Goal: Check status: Check status

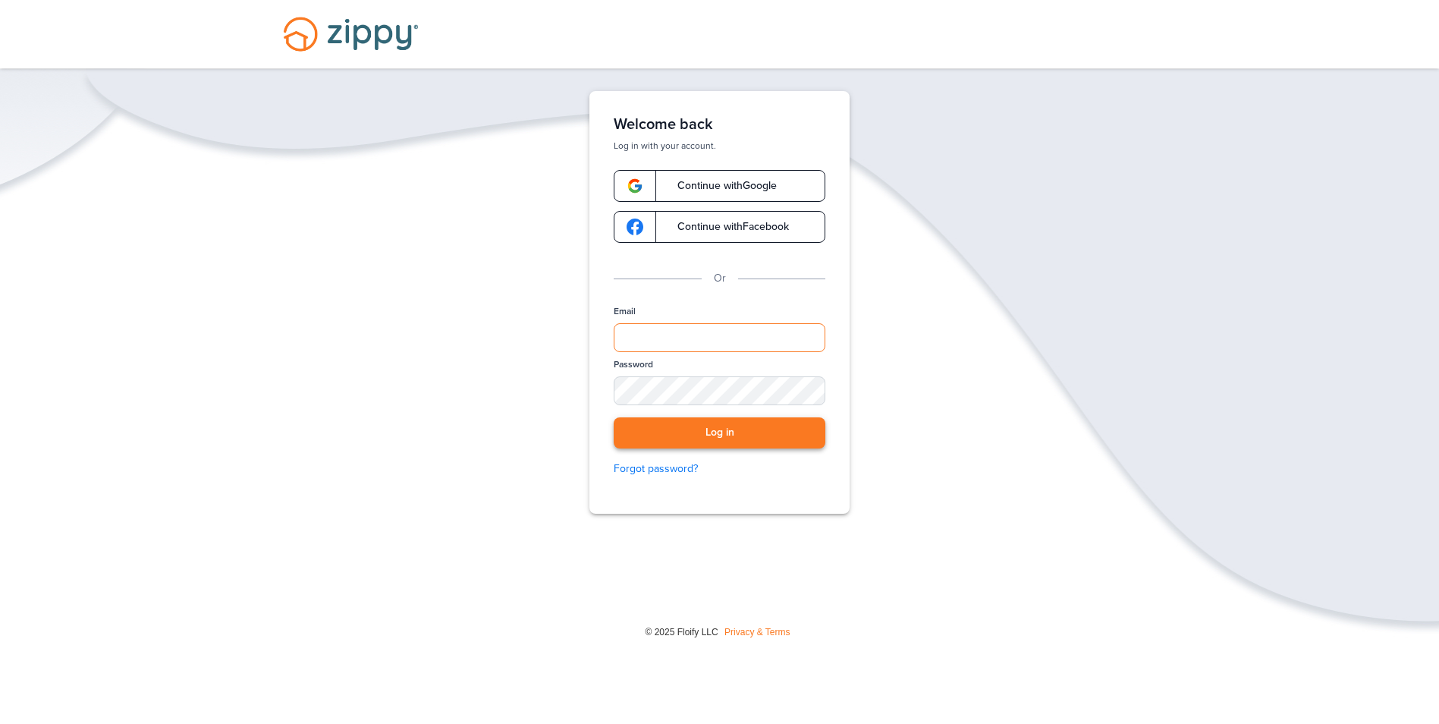
type input "**********"
click at [738, 441] on button "Log in" at bounding box center [720, 432] width 212 height 31
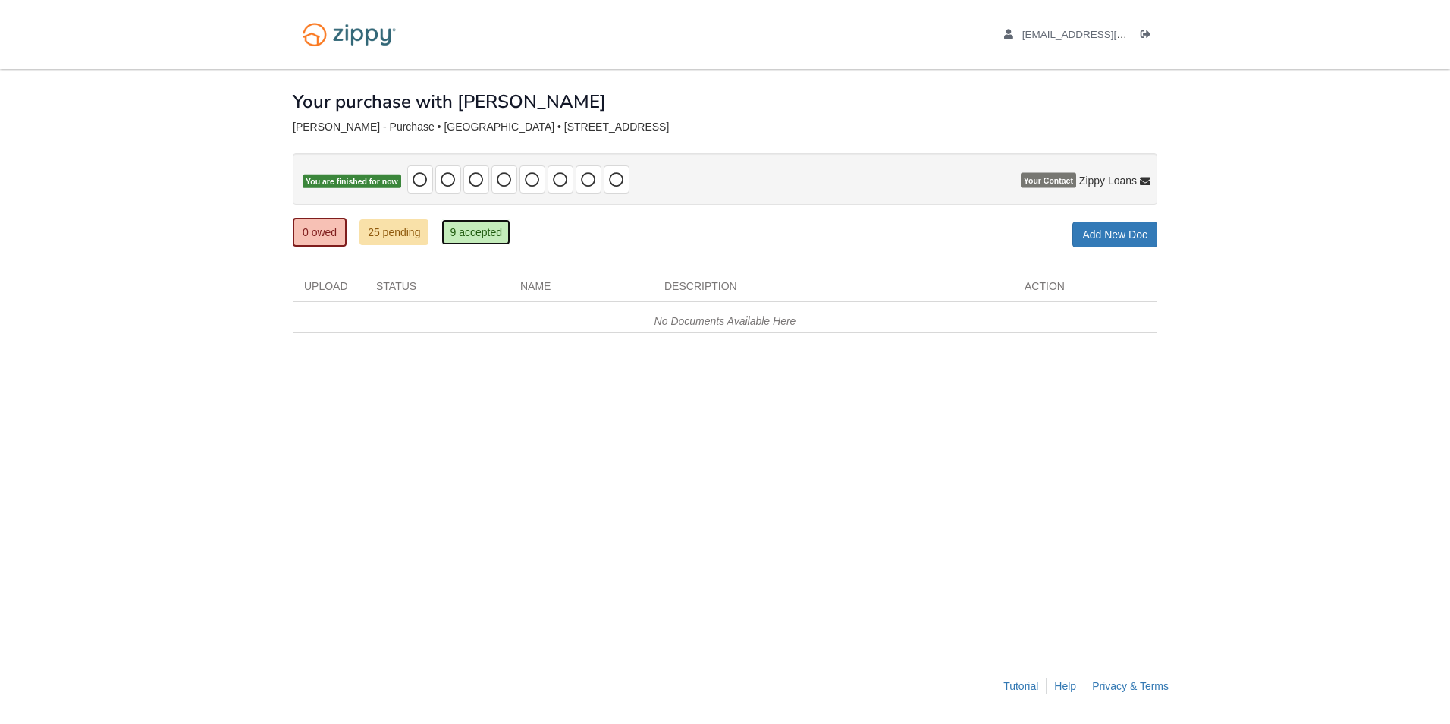
click at [481, 237] on link "9 accepted" at bounding box center [476, 232] width 69 height 26
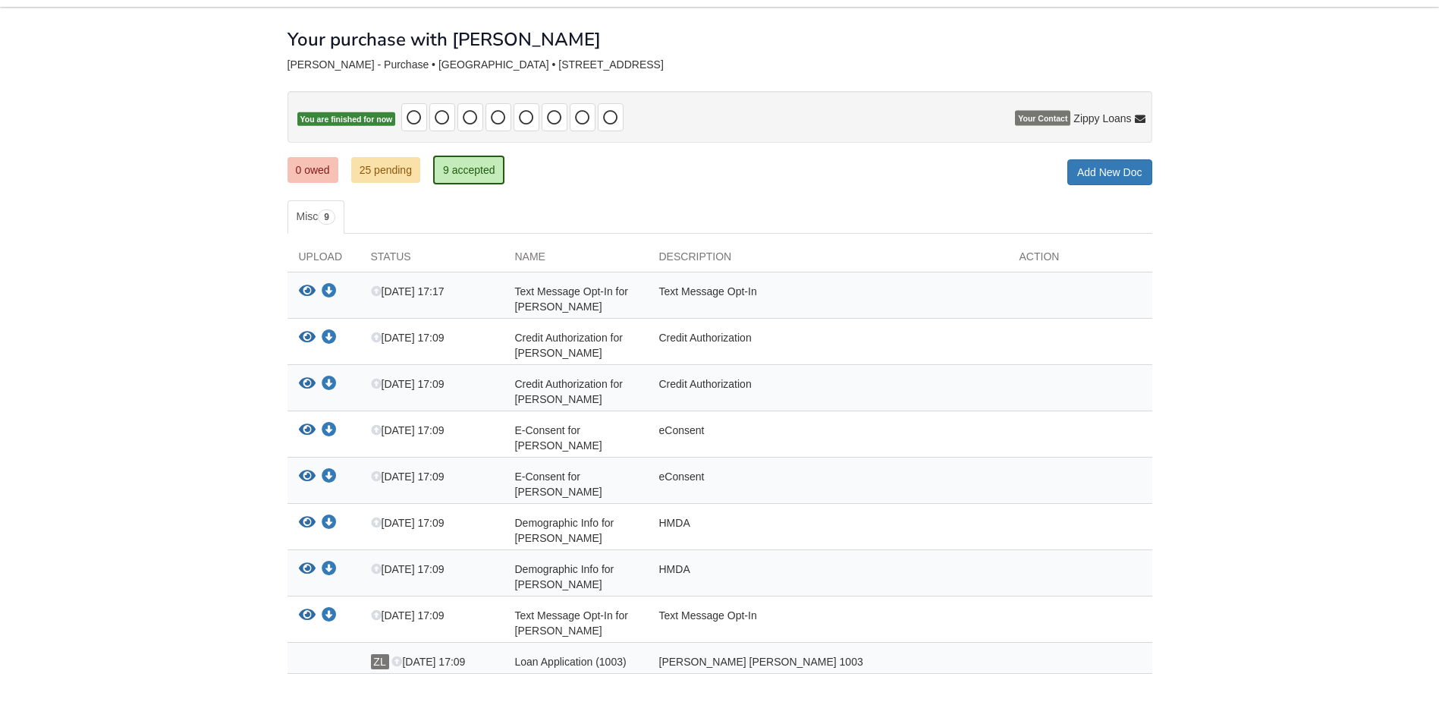
scroll to position [134, 0]
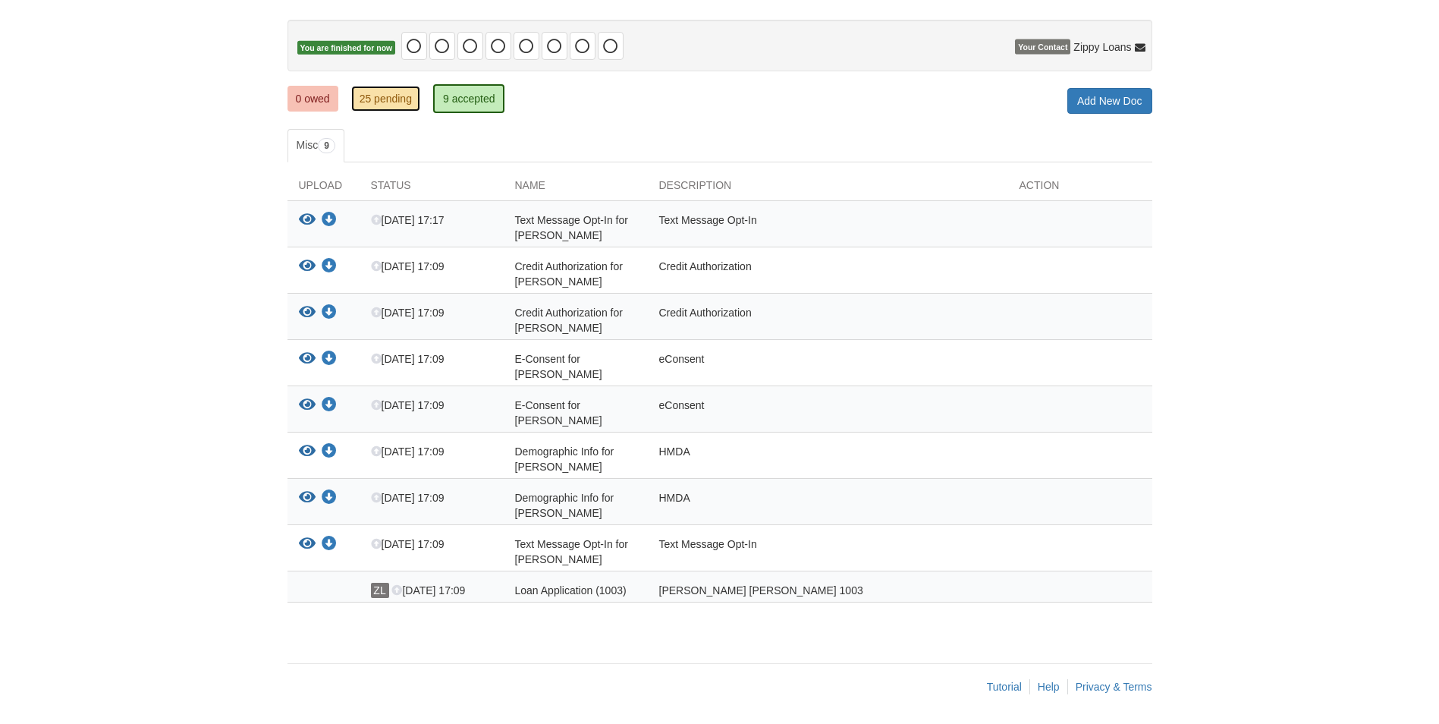
click at [383, 98] on link "25 pending" at bounding box center [385, 99] width 69 height 26
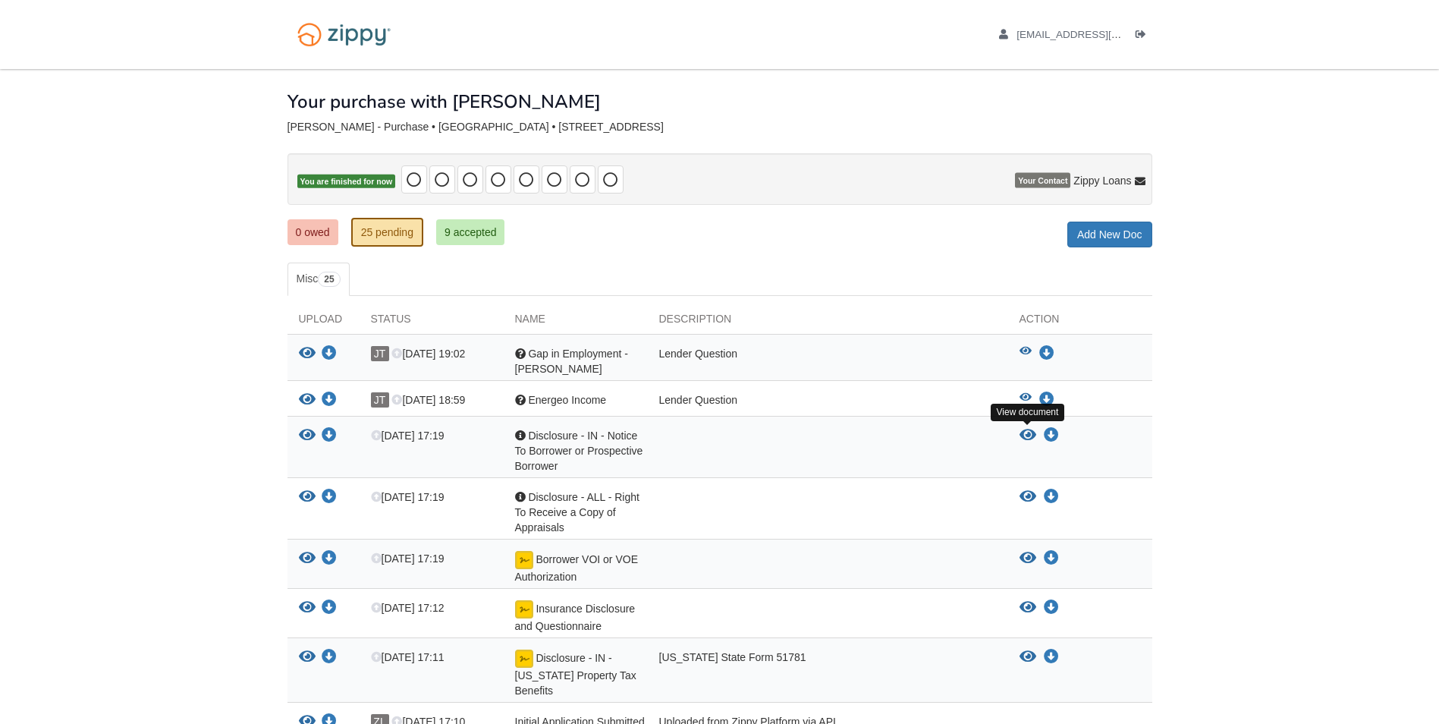
click at [1029, 438] on icon "View Disclosure - IN - Notice To Borrower or Prospective Borrower" at bounding box center [1028, 435] width 17 height 15
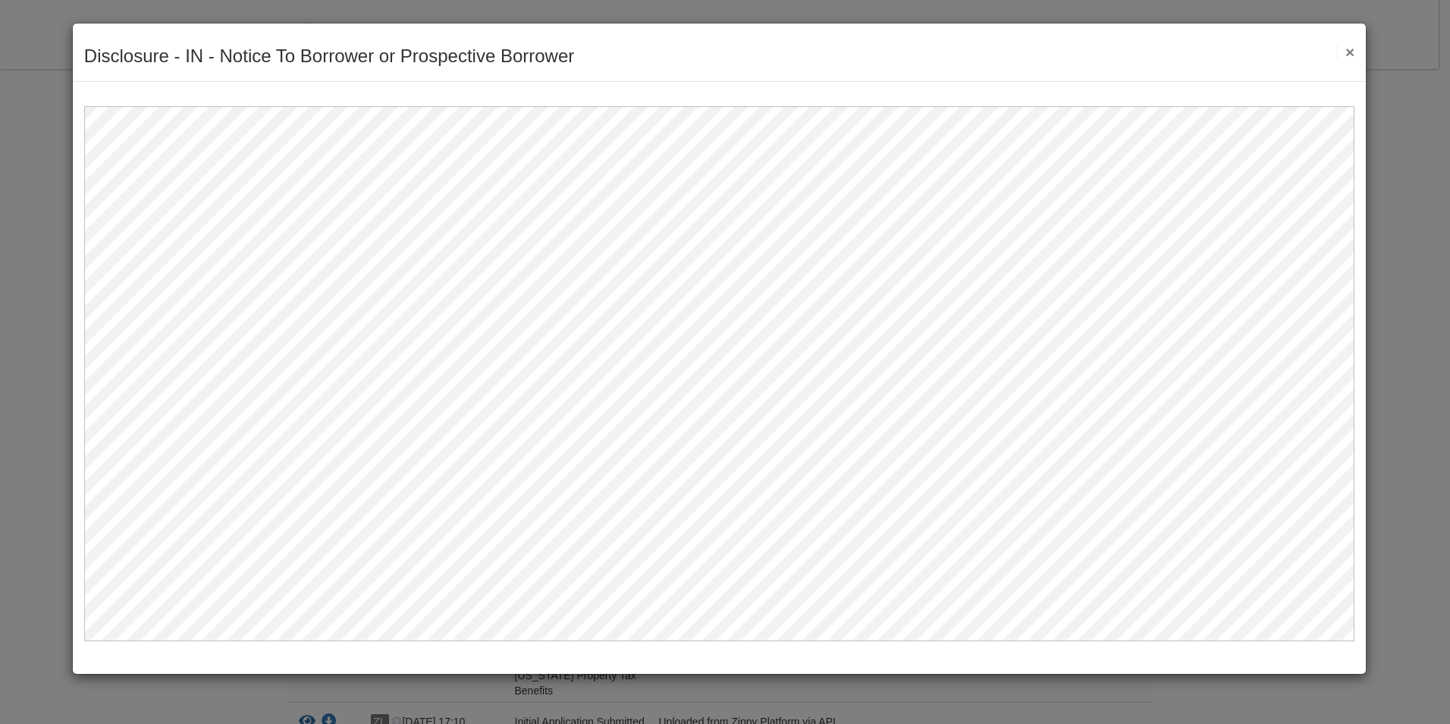
click at [1347, 48] on button "×" at bounding box center [1345, 52] width 17 height 16
